Goal: Task Accomplishment & Management: Manage account settings

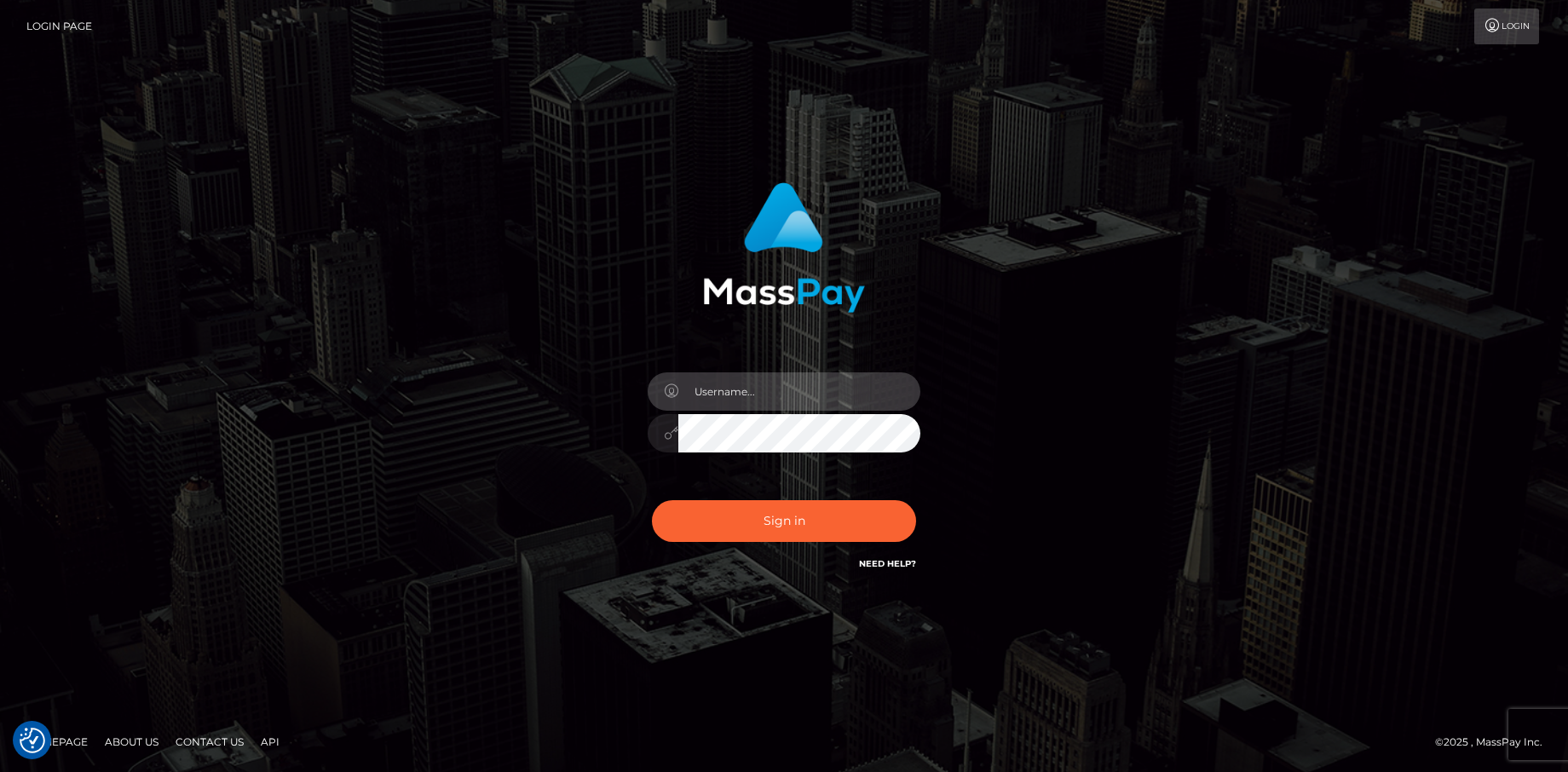
click at [725, 393] on input "text" at bounding box center [799, 391] width 242 height 38
type input "Dany Baker Boulanger"
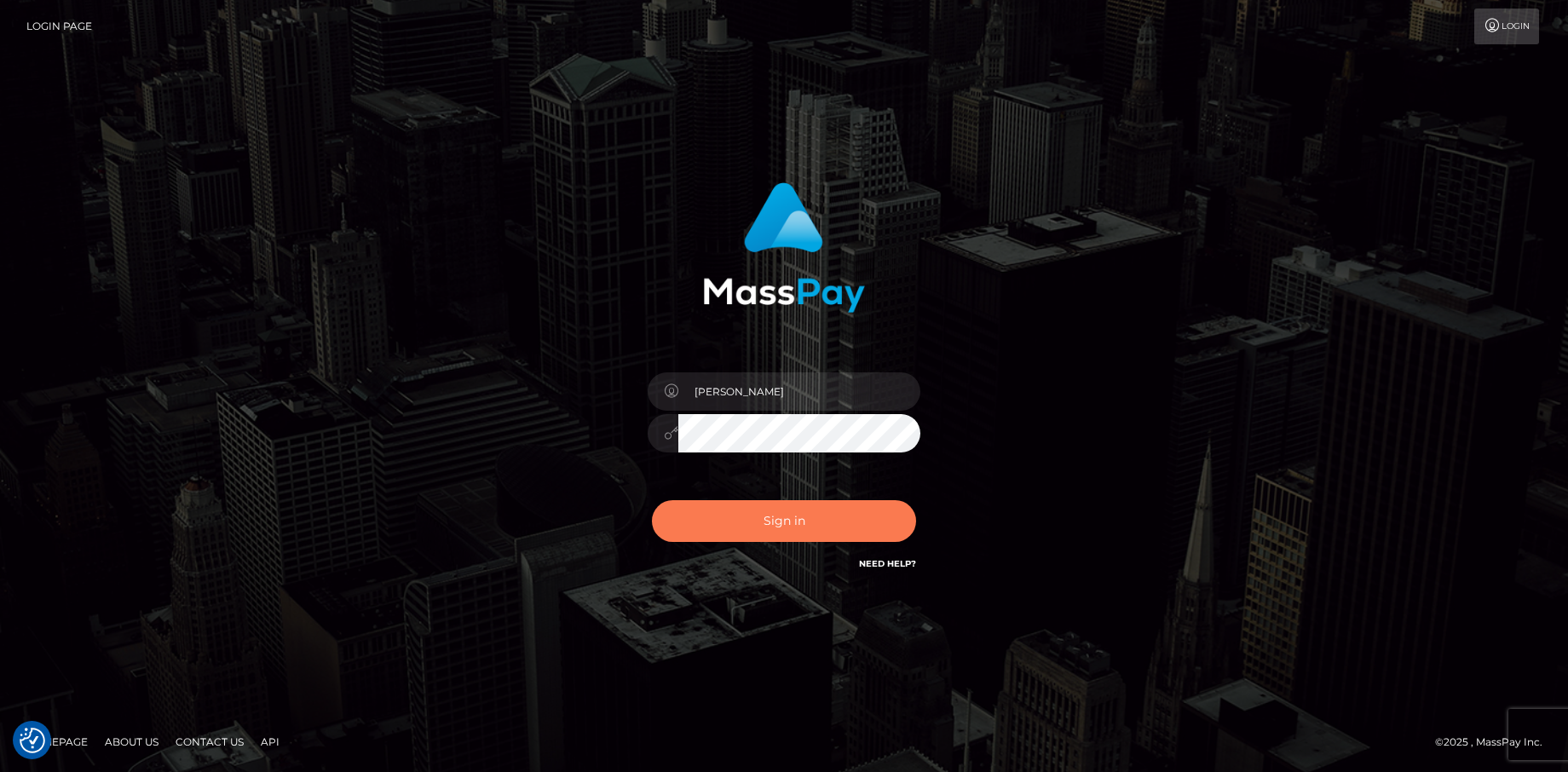
click at [834, 508] on button "Sign in" at bounding box center [784, 521] width 264 height 42
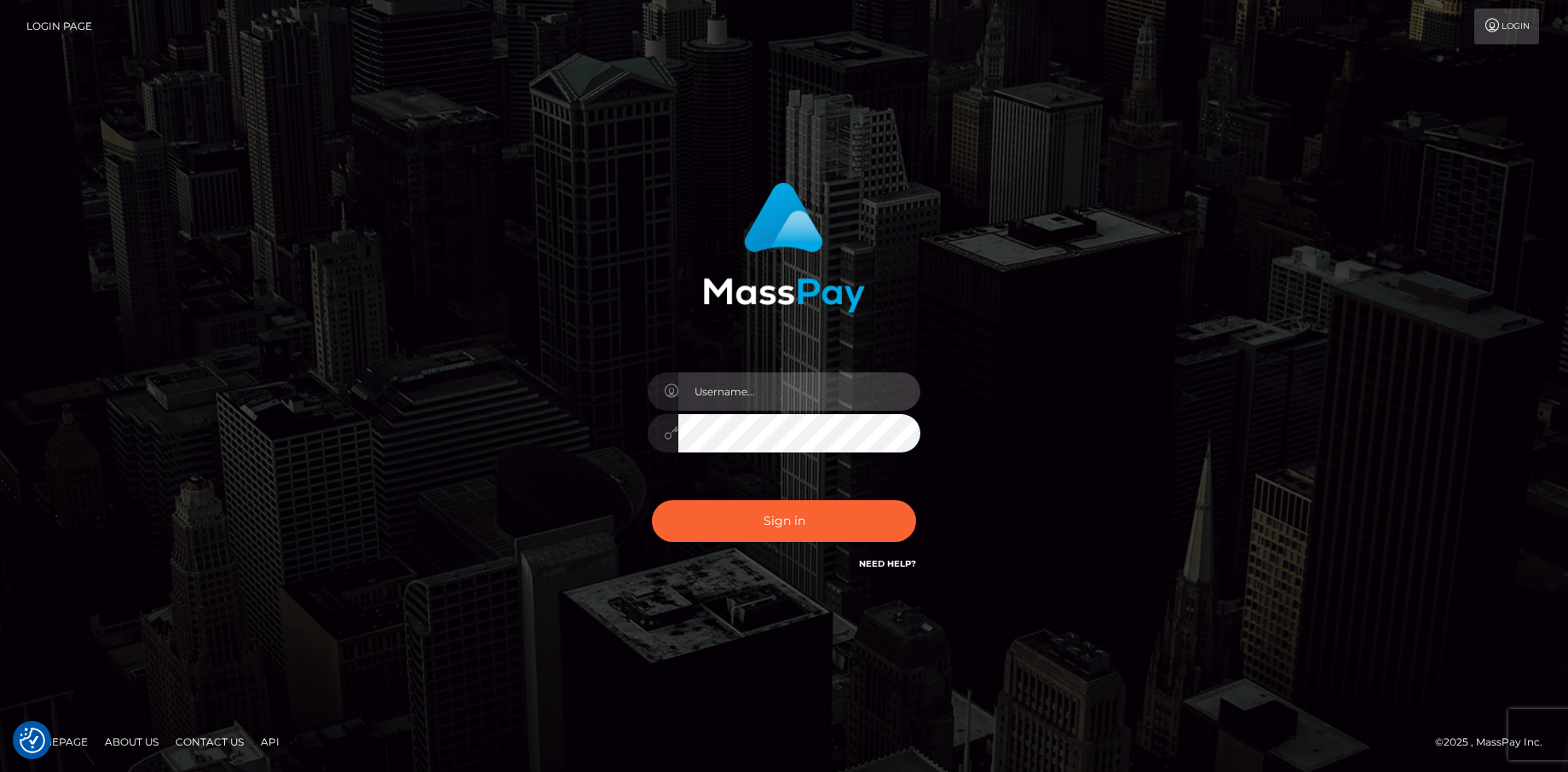
click at [778, 398] on input "text" at bounding box center [799, 391] width 242 height 38
type input "Dany Baker Boulanger"
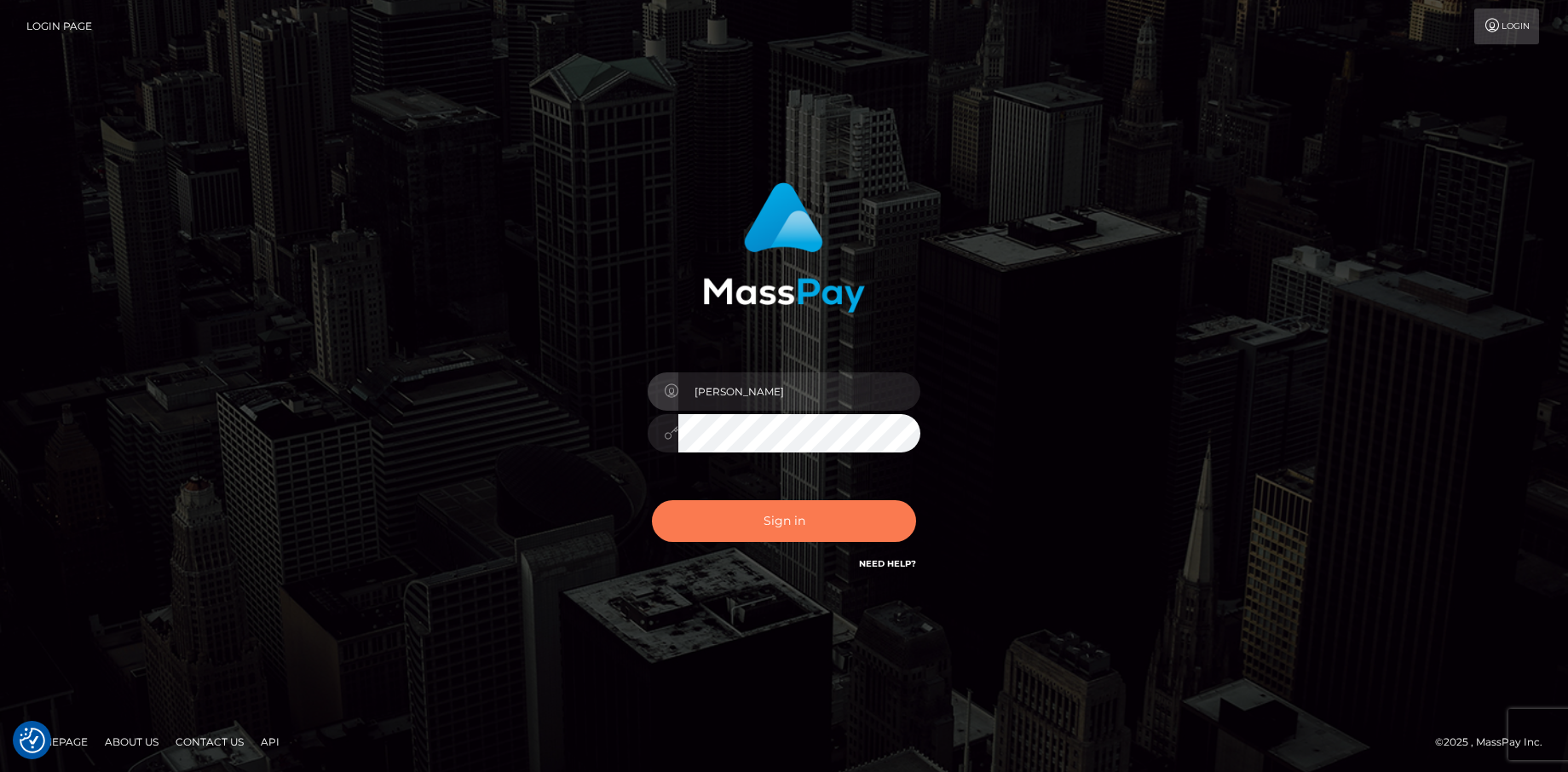
click at [861, 513] on button "Sign in" at bounding box center [784, 521] width 264 height 42
